Goal: Transaction & Acquisition: Purchase product/service

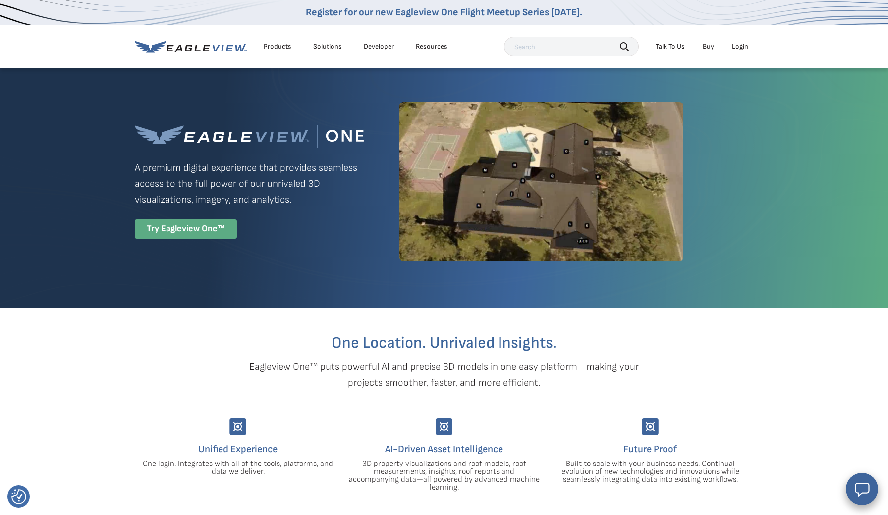
click at [192, 236] on div "Try Eagleview One™" at bounding box center [186, 228] width 102 height 19
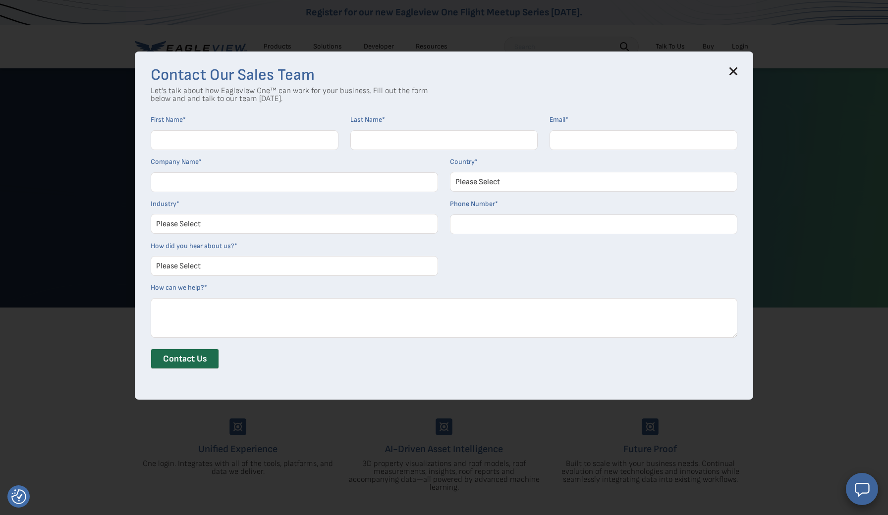
click at [732, 77] on h3 "Contact Our Sales Team" at bounding box center [444, 75] width 587 height 16
click at [733, 70] on icon at bounding box center [733, 71] width 6 height 6
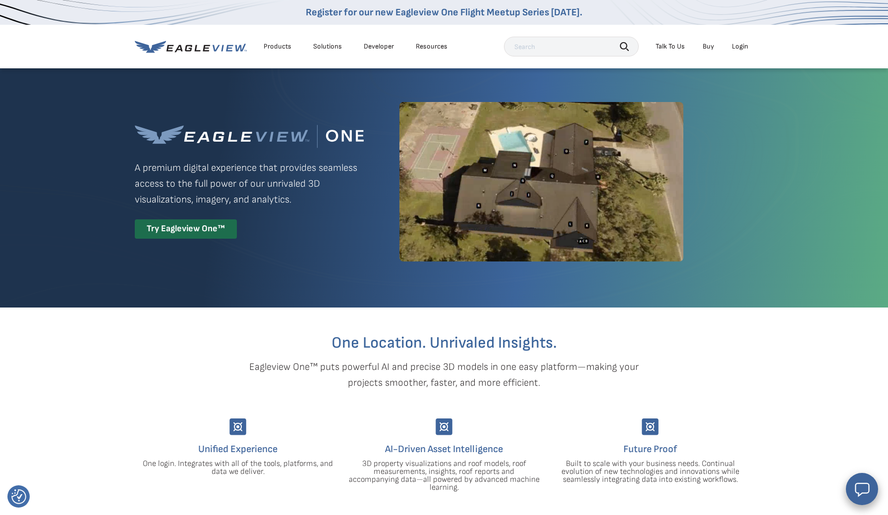
click at [746, 44] on div "Login" at bounding box center [740, 46] width 16 height 9
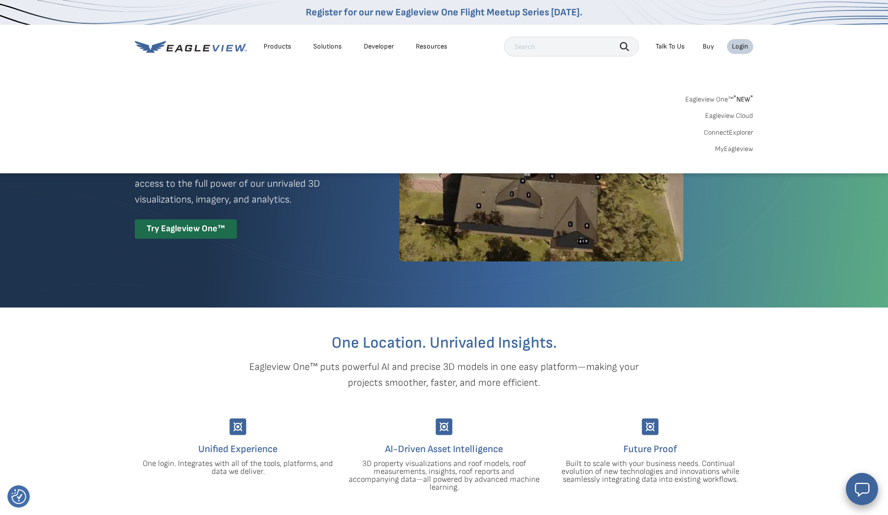
click at [731, 148] on link "MyEagleview" at bounding box center [734, 149] width 38 height 9
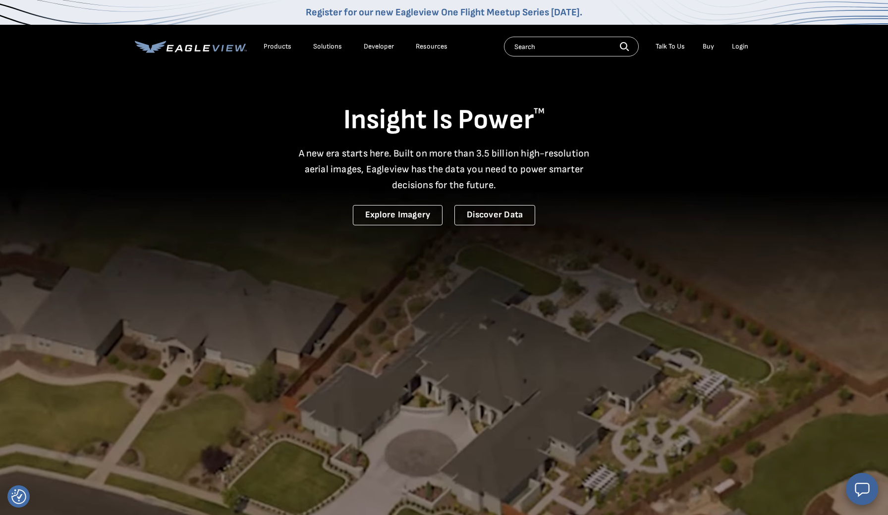
click at [740, 46] on div "Login" at bounding box center [740, 46] width 16 height 9
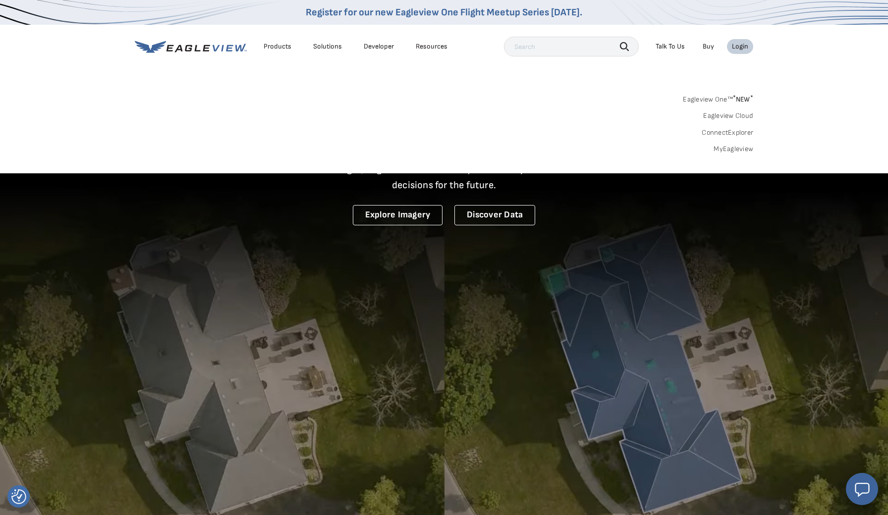
click at [727, 149] on link "MyEagleview" at bounding box center [733, 149] width 40 height 9
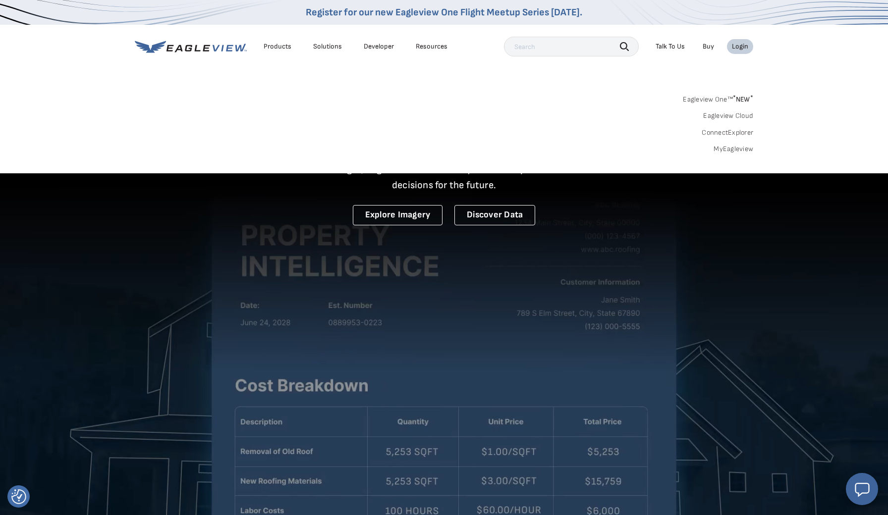
click at [740, 117] on link "Eagleview Cloud" at bounding box center [728, 115] width 50 height 9
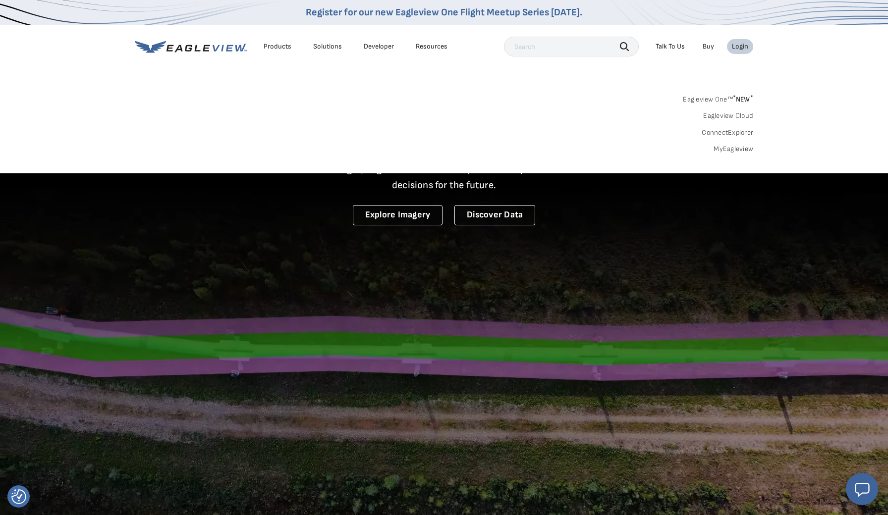
click at [720, 100] on link "Eagleview One™ * NEW *" at bounding box center [718, 97] width 70 height 11
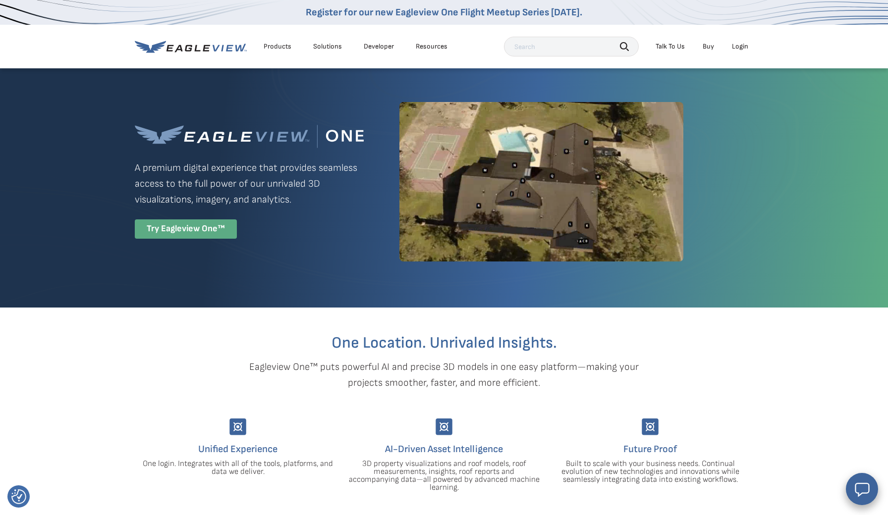
click at [171, 234] on div "Try Eagleview One™" at bounding box center [186, 228] width 102 height 19
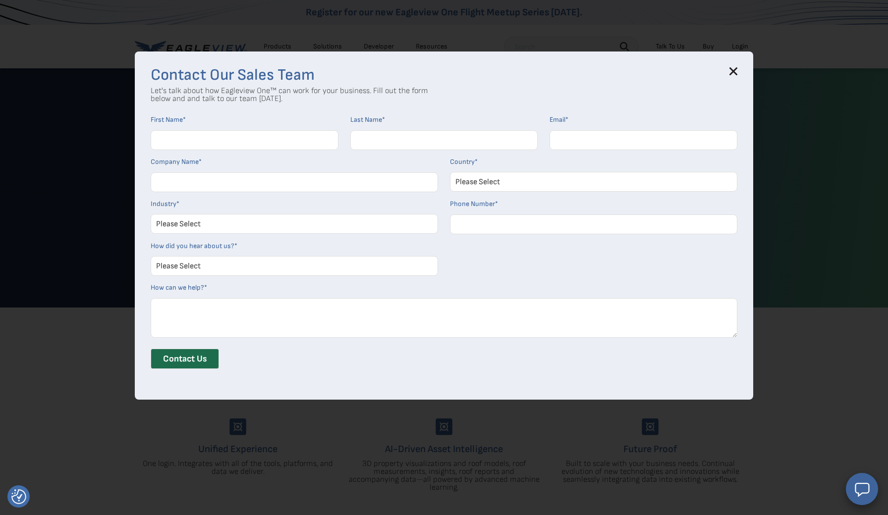
click at [733, 73] on icon at bounding box center [733, 71] width 6 height 6
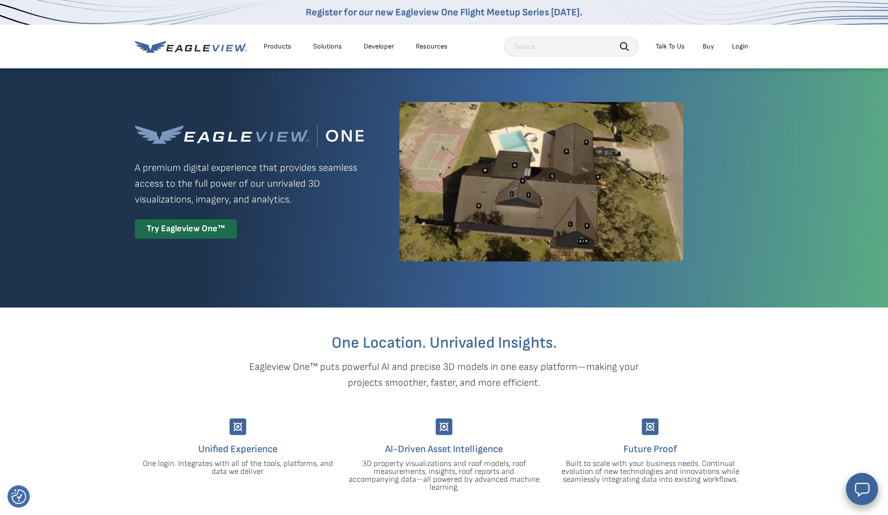
click at [709, 49] on link "Buy" at bounding box center [708, 46] width 11 height 9
click at [711, 45] on link "Buy" at bounding box center [708, 46] width 11 height 9
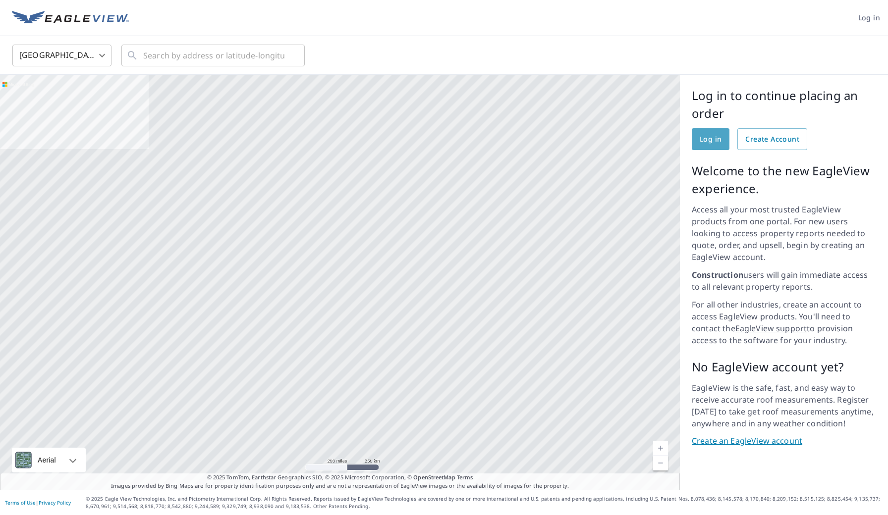
click at [712, 142] on span "Log in" at bounding box center [711, 139] width 22 height 12
click at [711, 140] on span "Log in" at bounding box center [711, 139] width 22 height 12
click at [769, 138] on span "Create Account" at bounding box center [772, 139] width 54 height 12
